Goal: Transaction & Acquisition: Purchase product/service

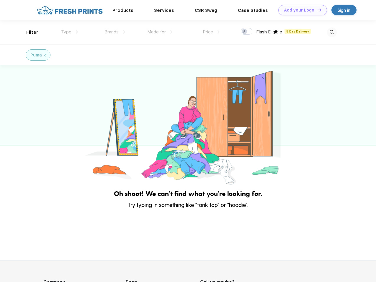
click at [301, 10] on link "Add your Logo Design Tool" at bounding box center [303, 10] width 49 height 10
click at [0, 0] on div "Design Tool" at bounding box center [0, 0] width 0 height 0
click at [317, 10] on link "Add your Logo Design Tool" at bounding box center [303, 10] width 49 height 10
click at [28, 32] on div "Filter" at bounding box center [32, 32] width 12 height 7
click at [70, 32] on span "Type" at bounding box center [66, 31] width 10 height 5
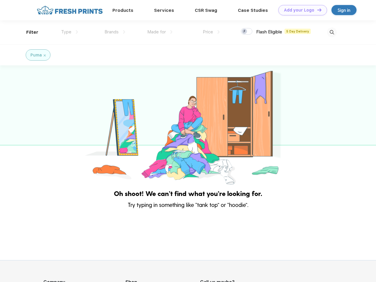
click at [115, 32] on span "Brands" at bounding box center [112, 31] width 14 height 5
click at [160, 32] on span "Made for" at bounding box center [156, 31] width 19 height 5
click at [212, 32] on span "Price" at bounding box center [208, 31] width 10 height 5
click at [247, 32] on div at bounding box center [247, 31] width 12 height 7
click at [245, 32] on input "checkbox" at bounding box center [243, 30] width 4 height 4
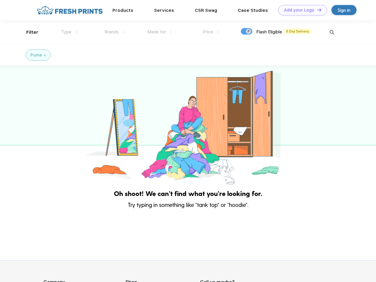
click at [332, 32] on img at bounding box center [332, 32] width 10 height 10
